Goal: Information Seeking & Learning: Compare options

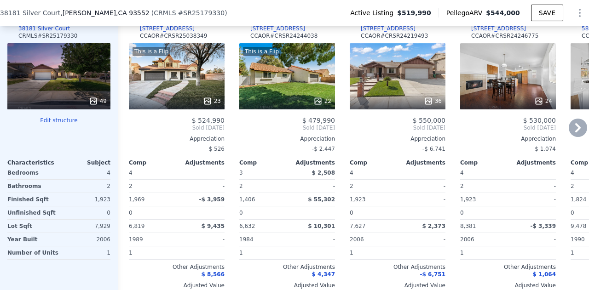
scroll to position [978, 0]
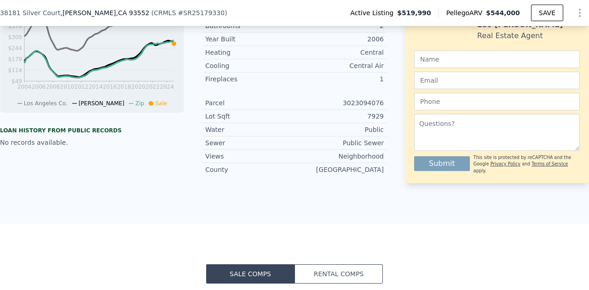
scroll to position [610, 0]
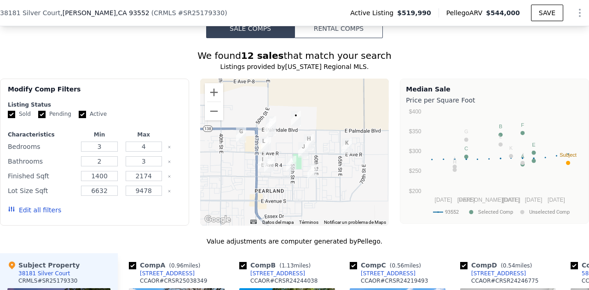
click at [463, 20] on div "Active Listing $519,990 Pellego ARV $544,000 SAVE" at bounding box center [466, 13] width 246 height 18
click at [418, 87] on div "Median Sale Price per Square Foot 93552 Selected Comp Unselected Comp [DATE] No…" at bounding box center [494, 151] width 189 height 145
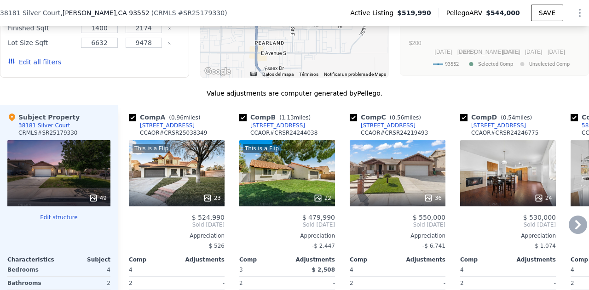
scroll to position [732, 0]
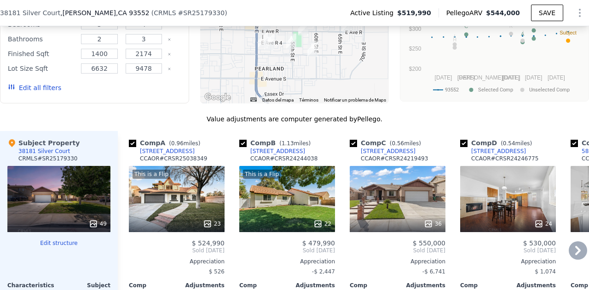
click at [568, 252] on icon at bounding box center [577, 250] width 18 height 18
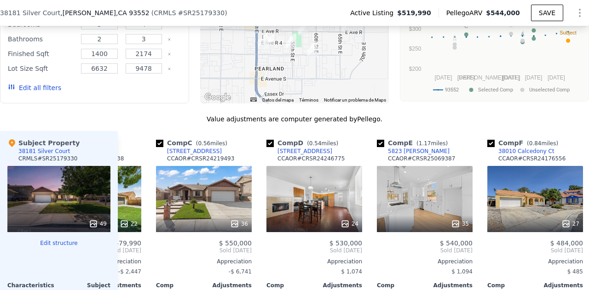
scroll to position [0, 221]
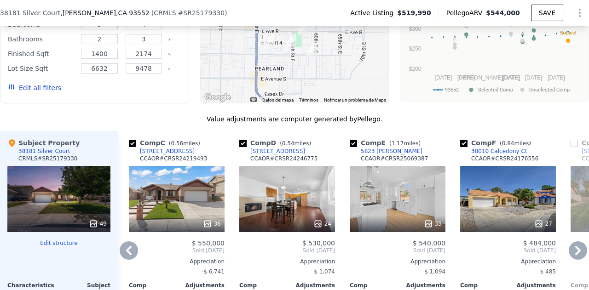
click at [166, 154] on div "[STREET_ADDRESS]" at bounding box center [167, 151] width 55 height 7
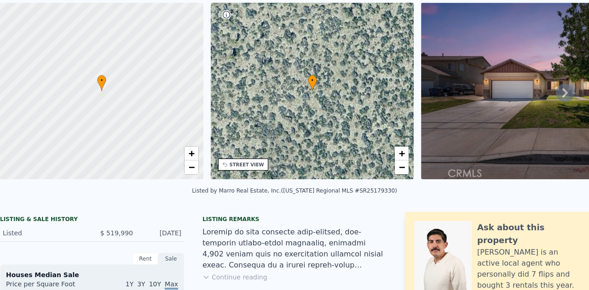
scroll to position [3, 0]
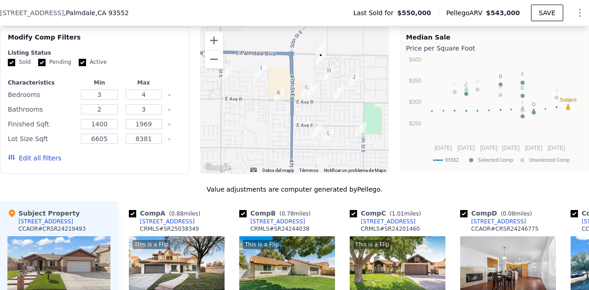
scroll to position [978, 0]
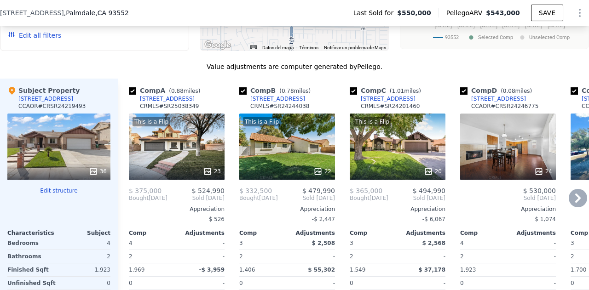
click at [478, 102] on div "[STREET_ADDRESS]" at bounding box center [498, 98] width 55 height 7
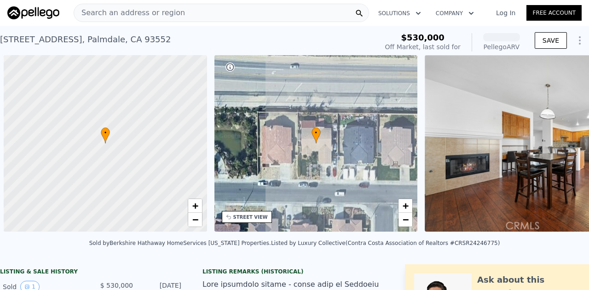
scroll to position [0, 4]
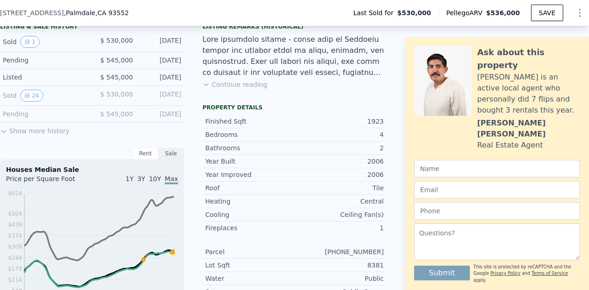
scroll to position [0, 0]
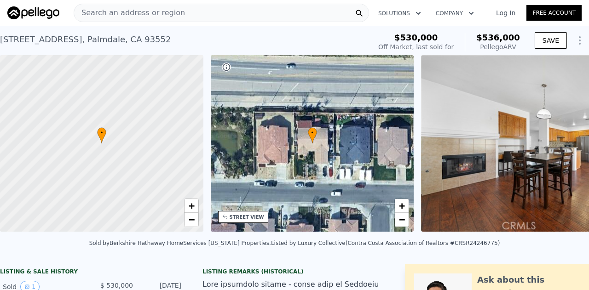
click at [360, 37] on div "5031 Bell Ave , Palmdale , CA 93552 Sold May 2025 for $530k (~ARV $536k )" at bounding box center [183, 42] width 367 height 26
click at [481, 133] on img at bounding box center [553, 143] width 265 height 177
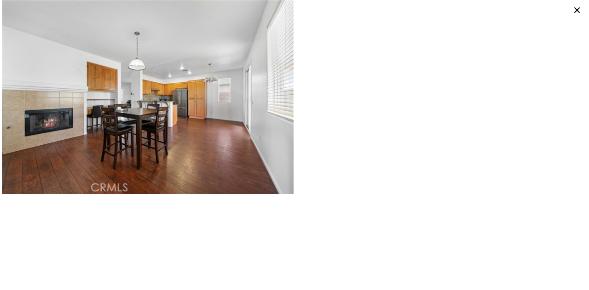
click at [573, 8] on icon at bounding box center [576, 10] width 13 height 13
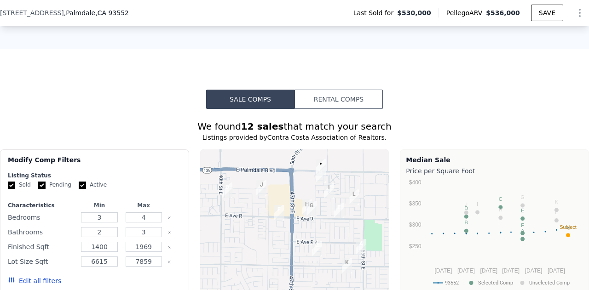
scroll to position [855, 0]
